Goal: Use online tool/utility: Utilize a website feature to perform a specific function

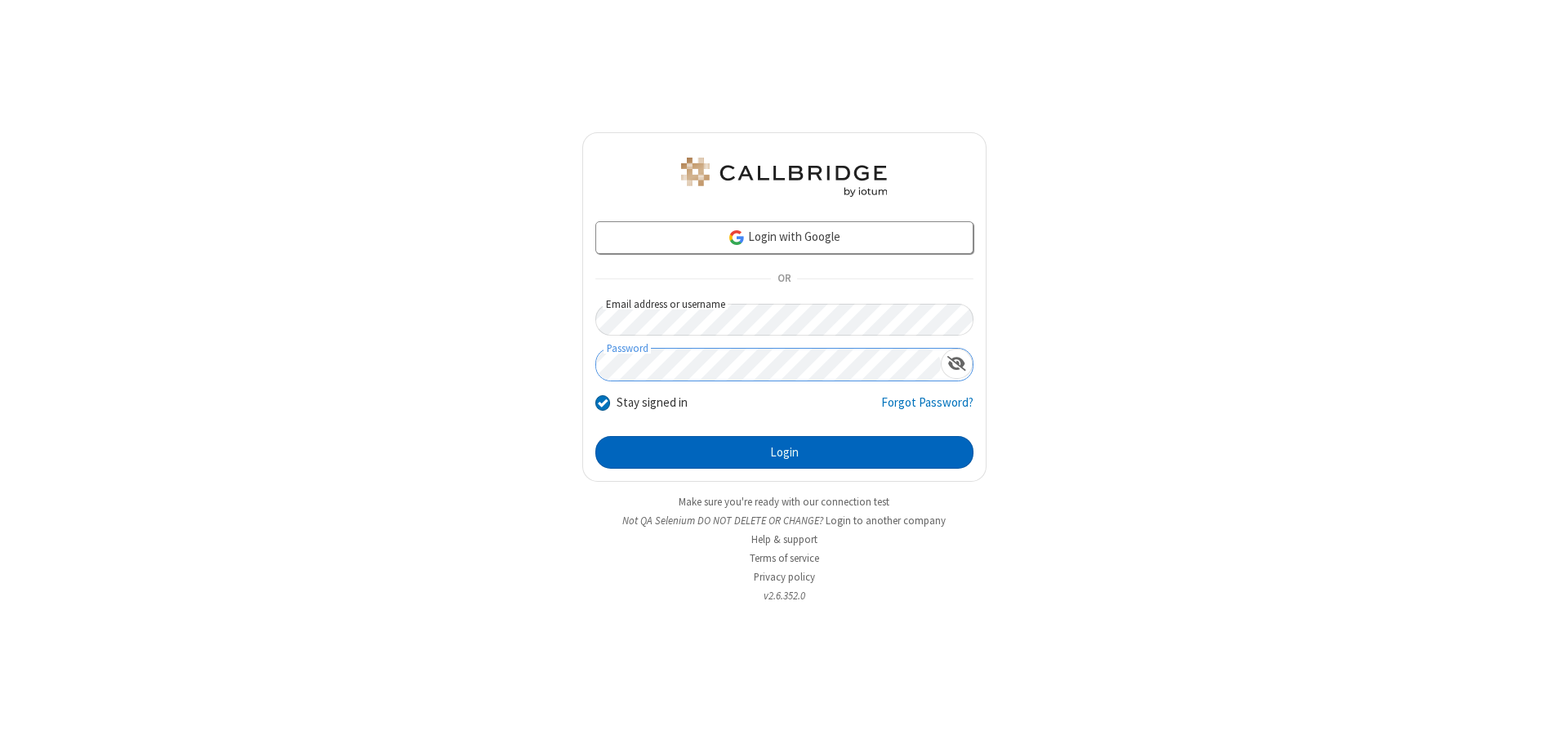
click at [784, 452] on button "Login" at bounding box center [784, 452] width 378 height 32
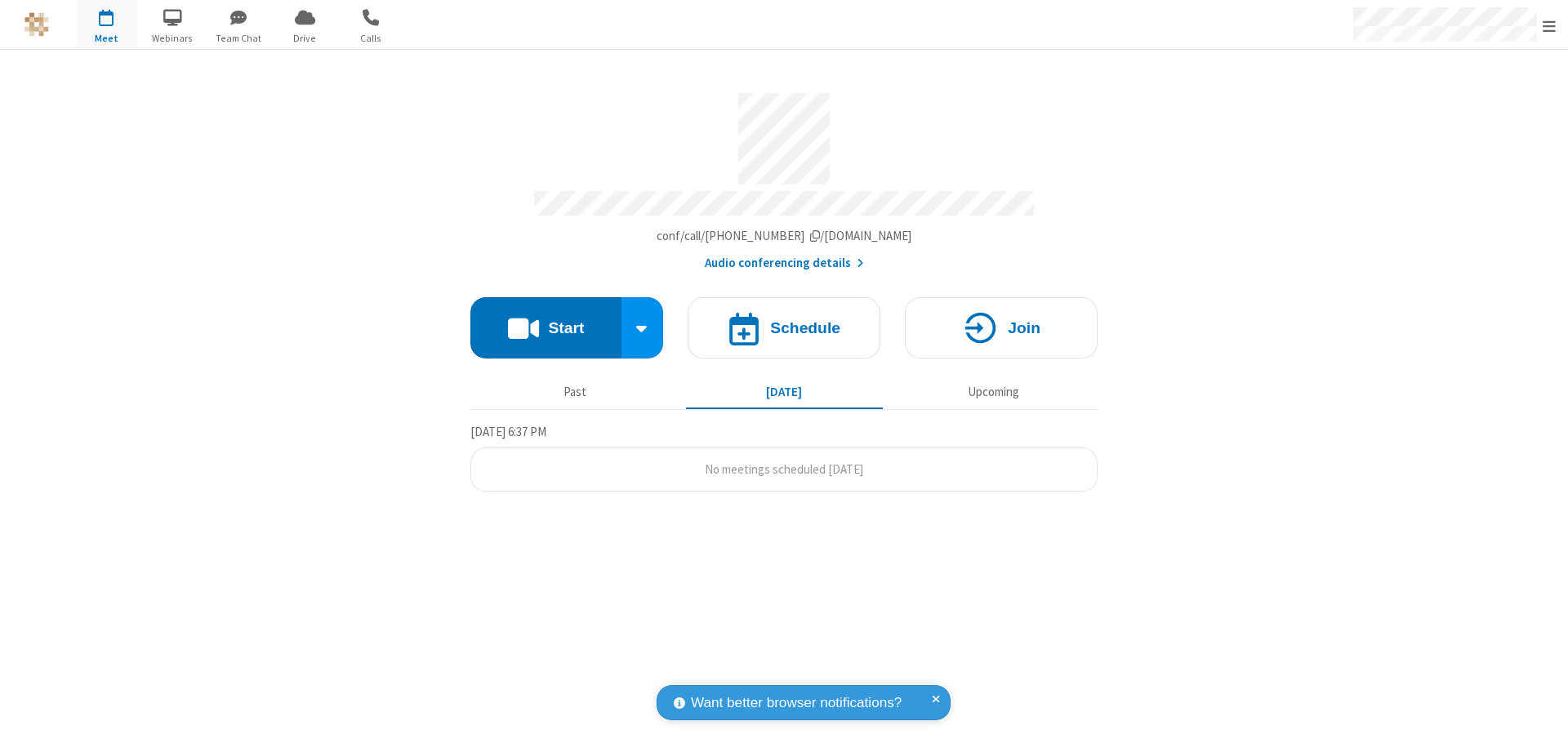
click at [545, 320] on button "Start" at bounding box center [545, 328] width 151 height 61
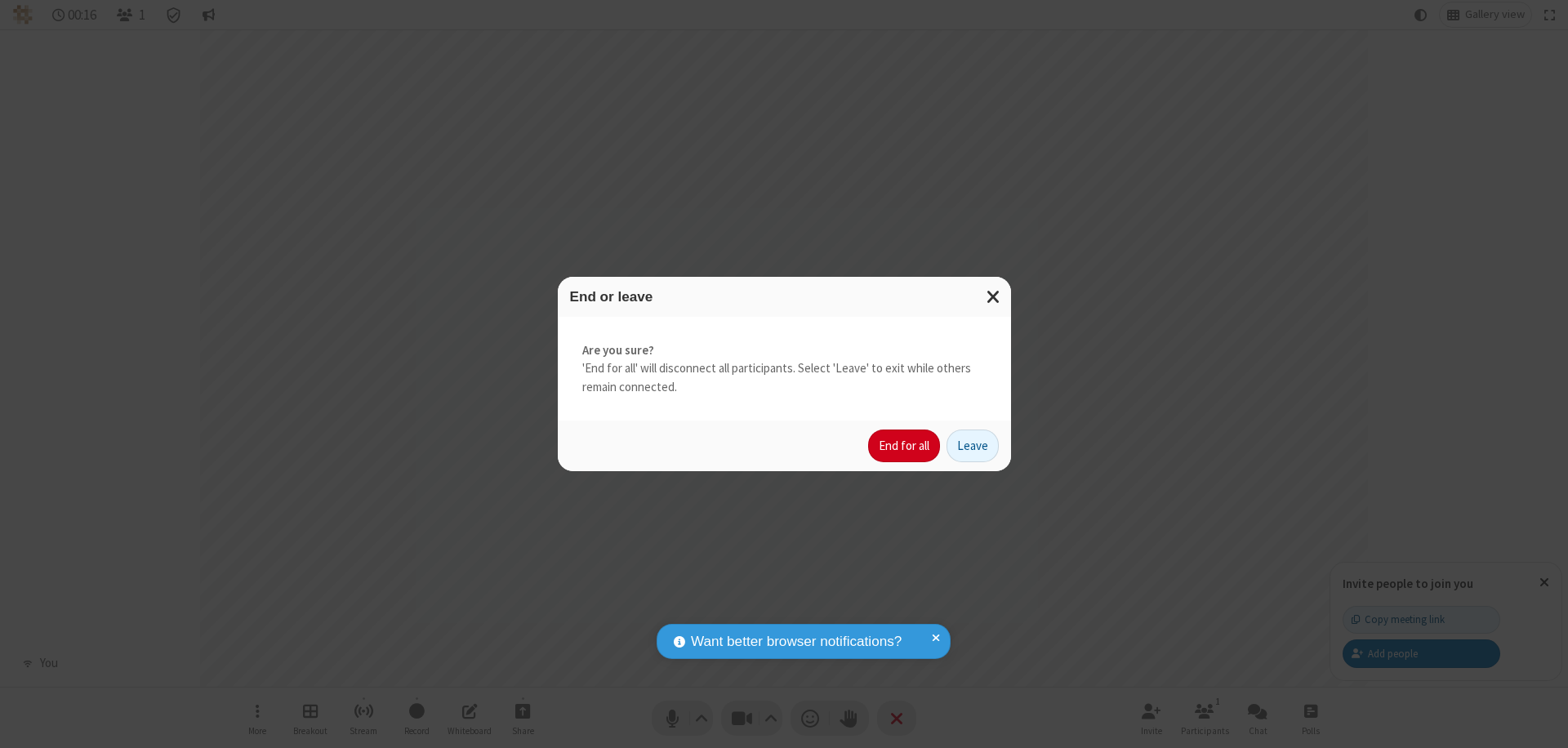
click at [905, 446] on button "End for all" at bounding box center [904, 446] width 72 height 32
